Goal: Transaction & Acquisition: Download file/media

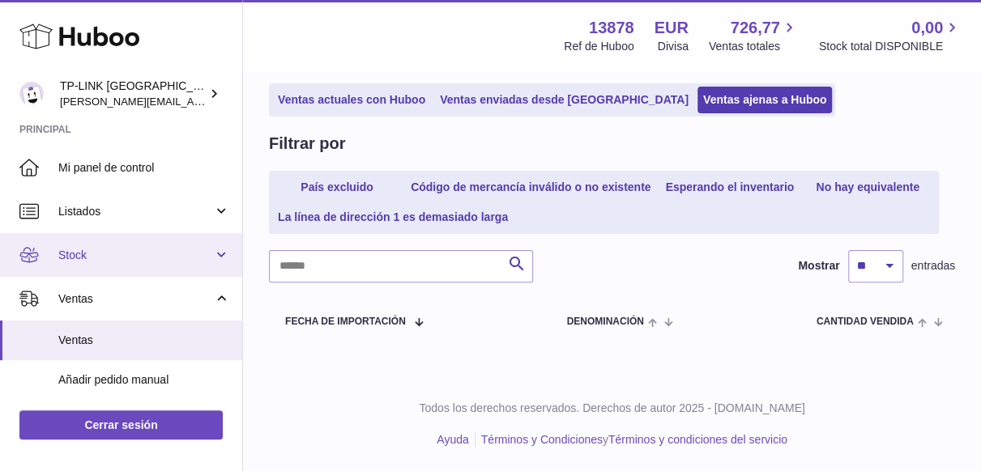
click at [227, 257] on link "Stock" at bounding box center [121, 255] width 242 height 44
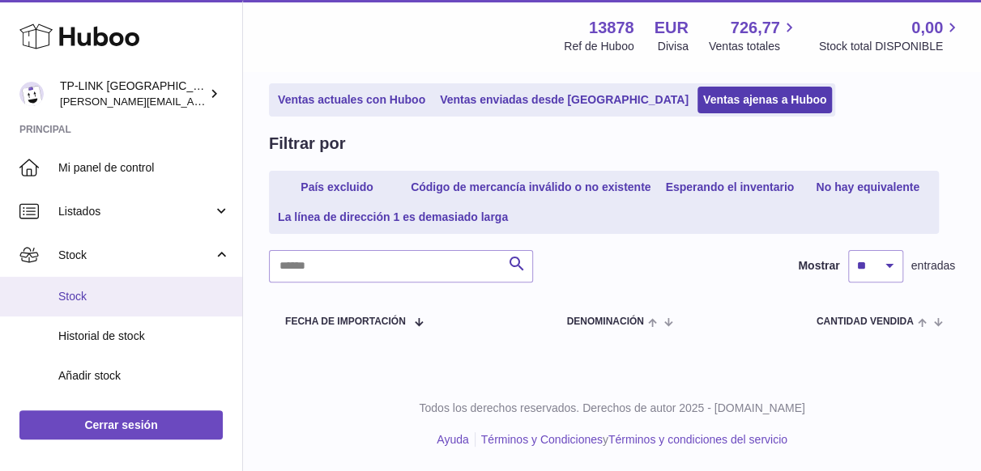
click at [92, 292] on span "Stock" at bounding box center [144, 296] width 172 height 15
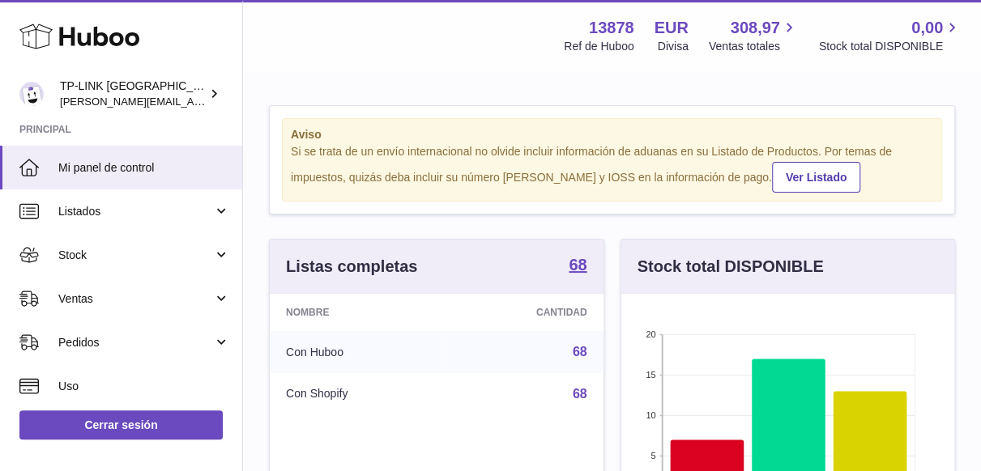
scroll to position [253, 334]
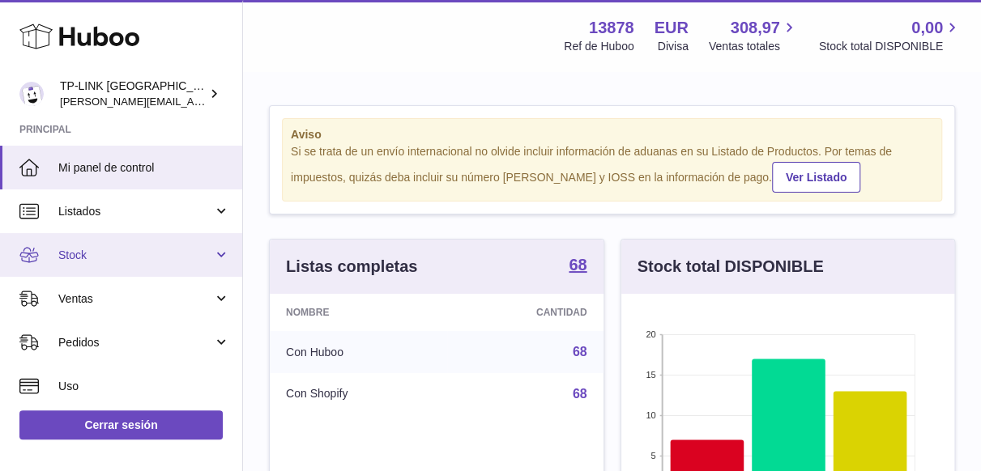
click at [214, 253] on link "Stock" at bounding box center [121, 255] width 242 height 44
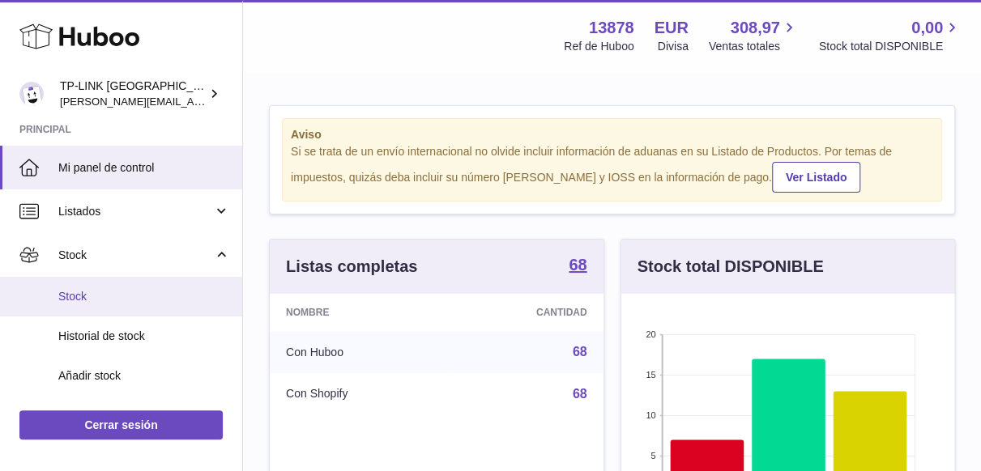
click at [79, 293] on span "Stock" at bounding box center [144, 296] width 172 height 15
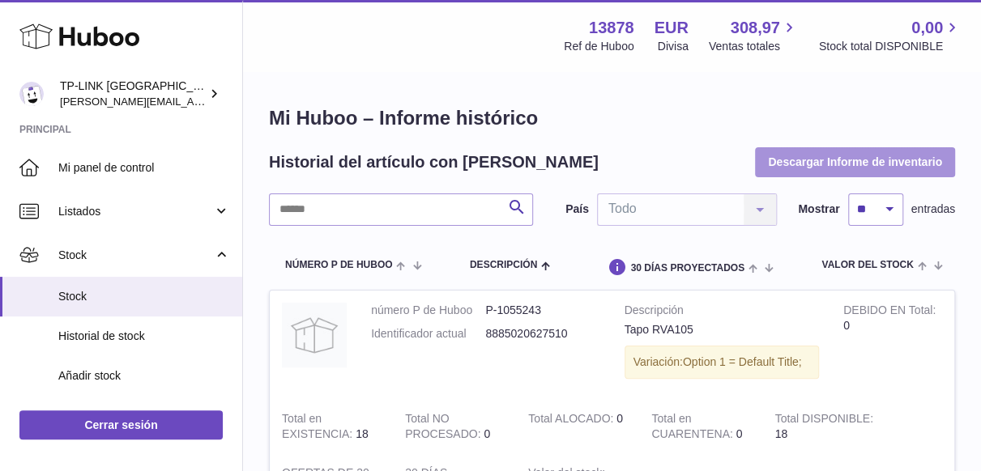
click at [816, 158] on button "Descargar Informe de inventario" at bounding box center [855, 161] width 200 height 29
